Goal: Task Accomplishment & Management: Manage account settings

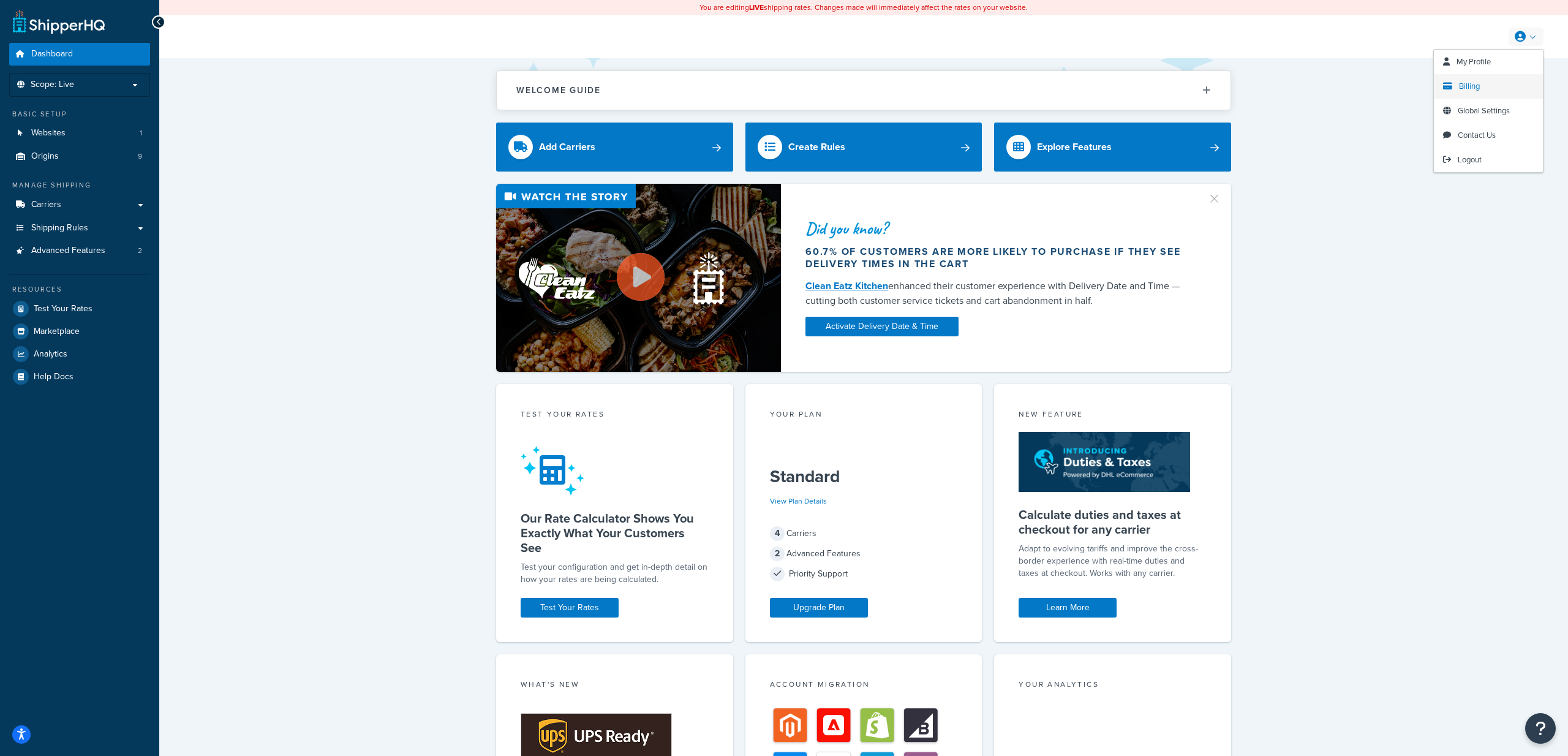
click at [1470, 86] on span "Billing" at bounding box center [1469, 86] width 21 height 12
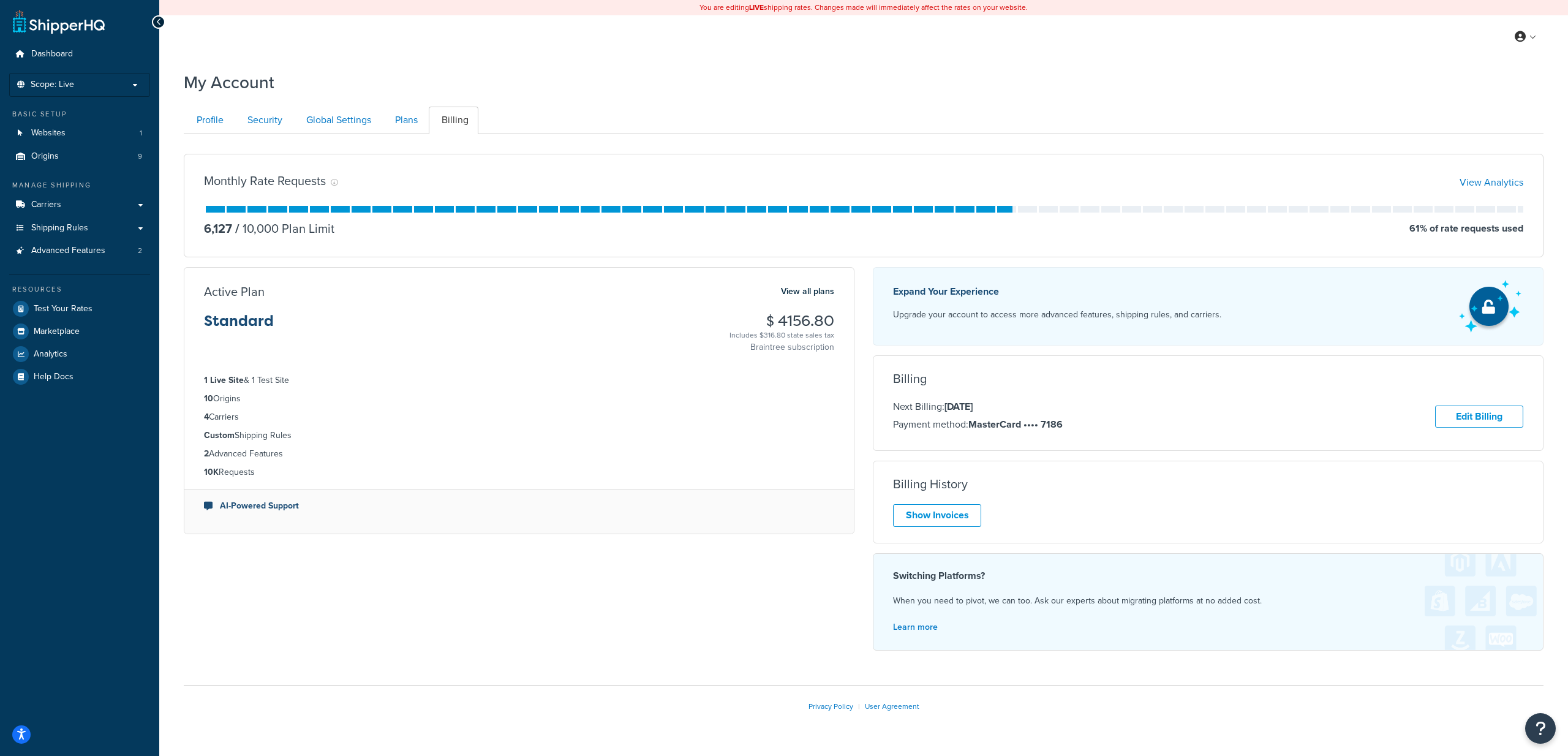
drag, startPoint x: 780, startPoint y: 319, endPoint x: 832, endPoint y: 324, distance: 52.2
click at [832, 324] on h3 "$ 4156.80" at bounding box center [782, 322] width 105 height 16
copy h3 "4156.80"
click at [675, 124] on ul "Profile Security Global Settings Plans Billing" at bounding box center [863, 120] width 1360 height 28
click at [624, 94] on div "My Account" at bounding box center [863, 79] width 1360 height 30
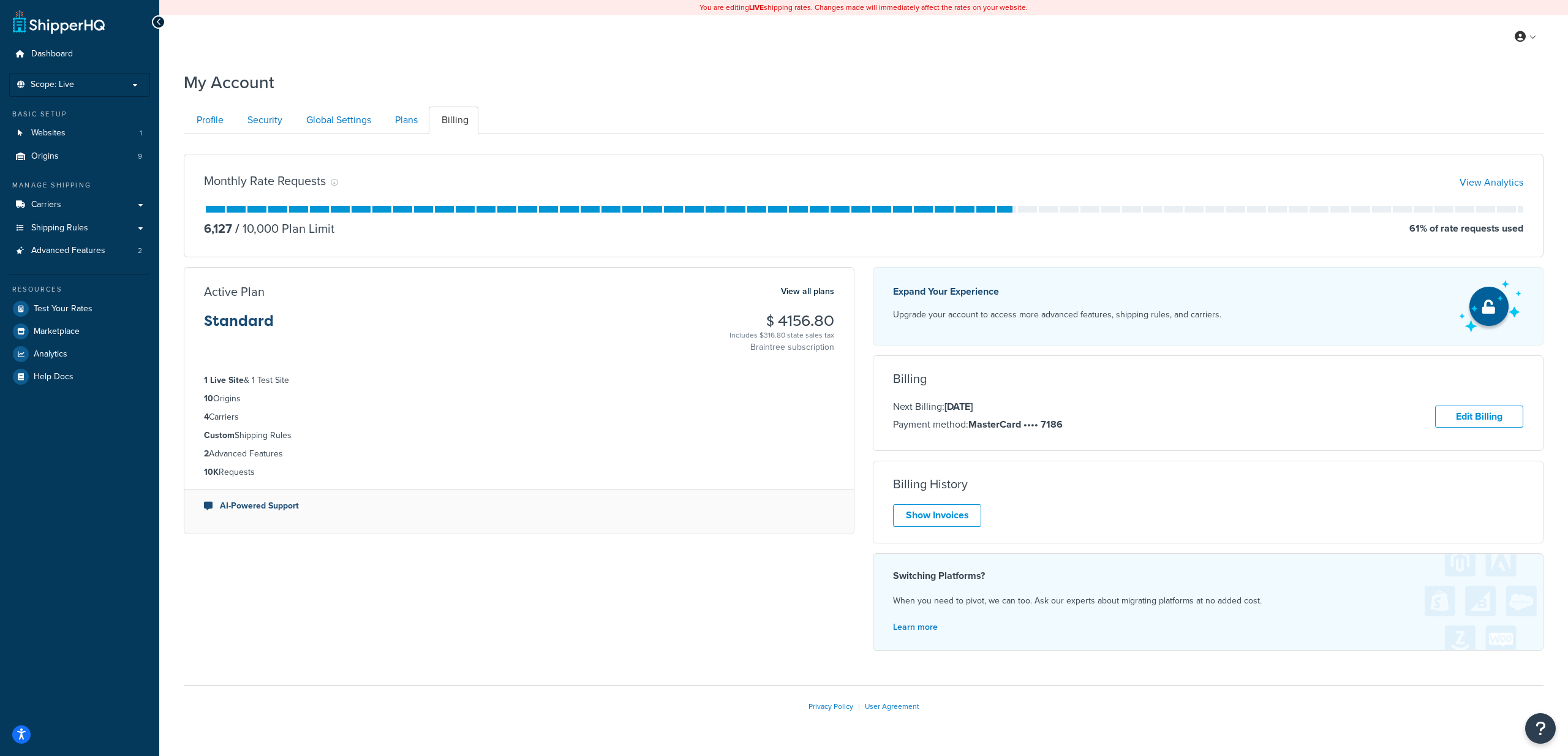
click at [686, 82] on div "My Account" at bounding box center [863, 79] width 1360 height 30
click at [619, 76] on div "My Account" at bounding box center [863, 79] width 1360 height 30
click at [584, 63] on div "You are editing LIVE shipping rates. Changes made will immediately affect the r…" at bounding box center [863, 394] width 1408 height 789
